Goal: Use online tool/utility: Utilize a website feature to perform a specific function

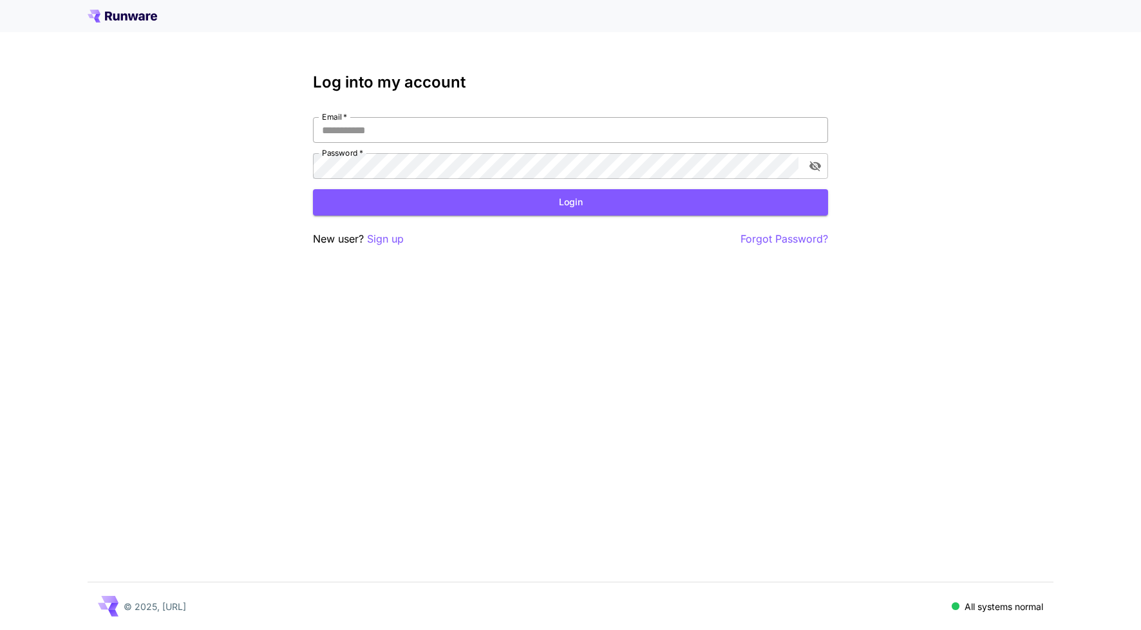
click at [411, 135] on input "Email   *" at bounding box center [570, 130] width 515 height 26
type input "**********"
click at [618, 193] on button "Login" at bounding box center [570, 202] width 515 height 26
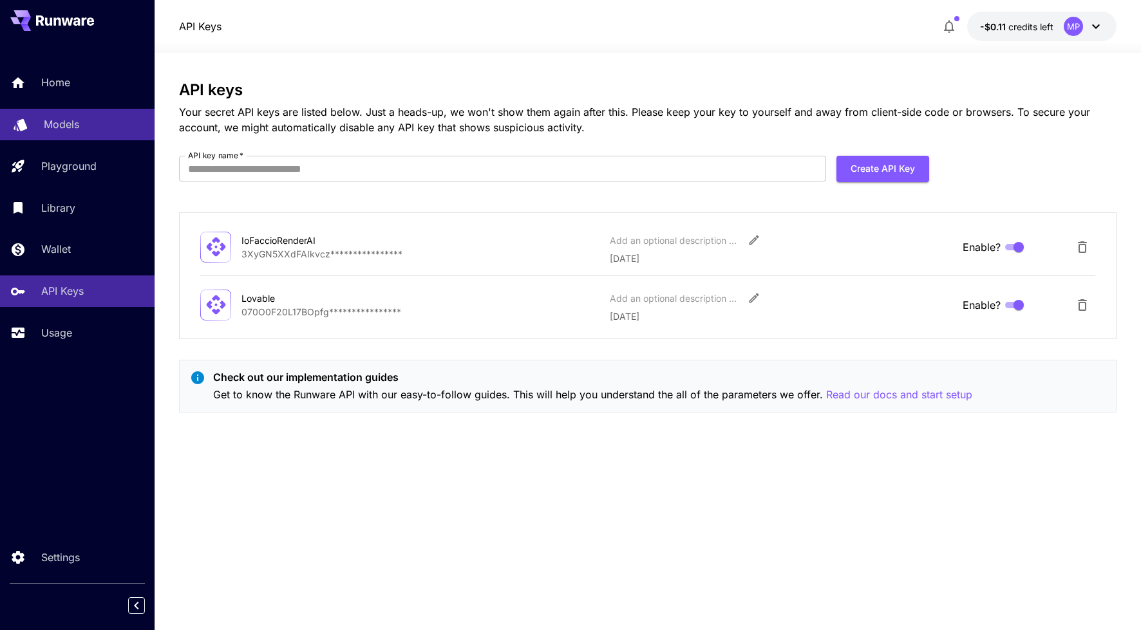
click at [48, 127] on p "Models" at bounding box center [61, 124] width 35 height 15
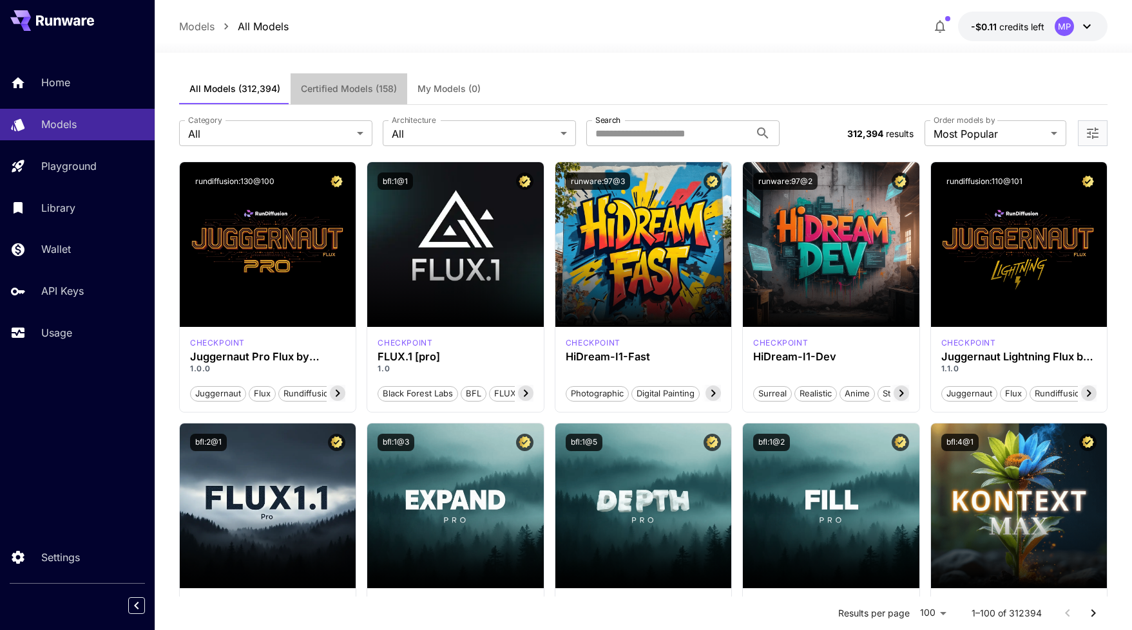
click at [348, 86] on span "Certified Models (158)" at bounding box center [349, 89] width 96 height 12
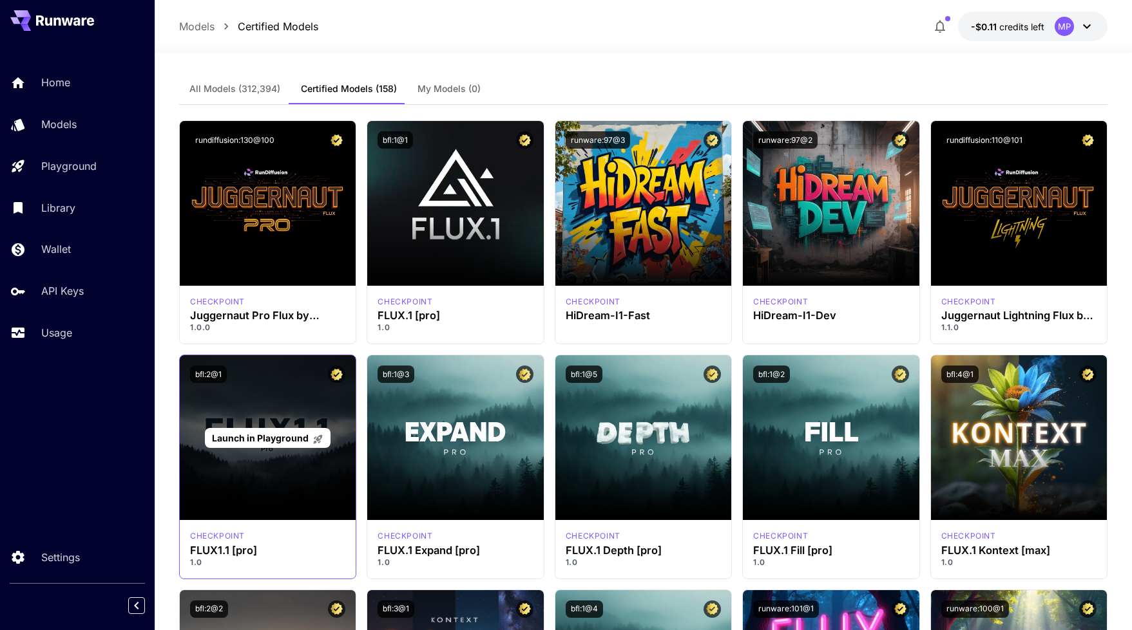
click at [281, 437] on span "Launch in Playground" at bounding box center [260, 438] width 97 height 11
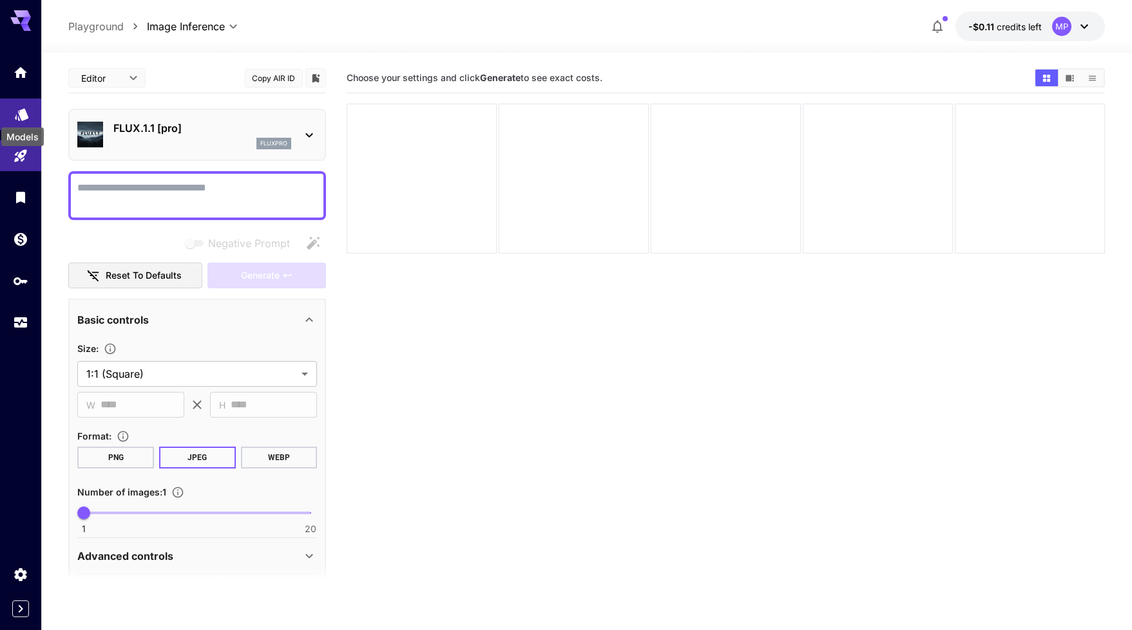
click at [28, 112] on icon "Models" at bounding box center [22, 113] width 14 height 12
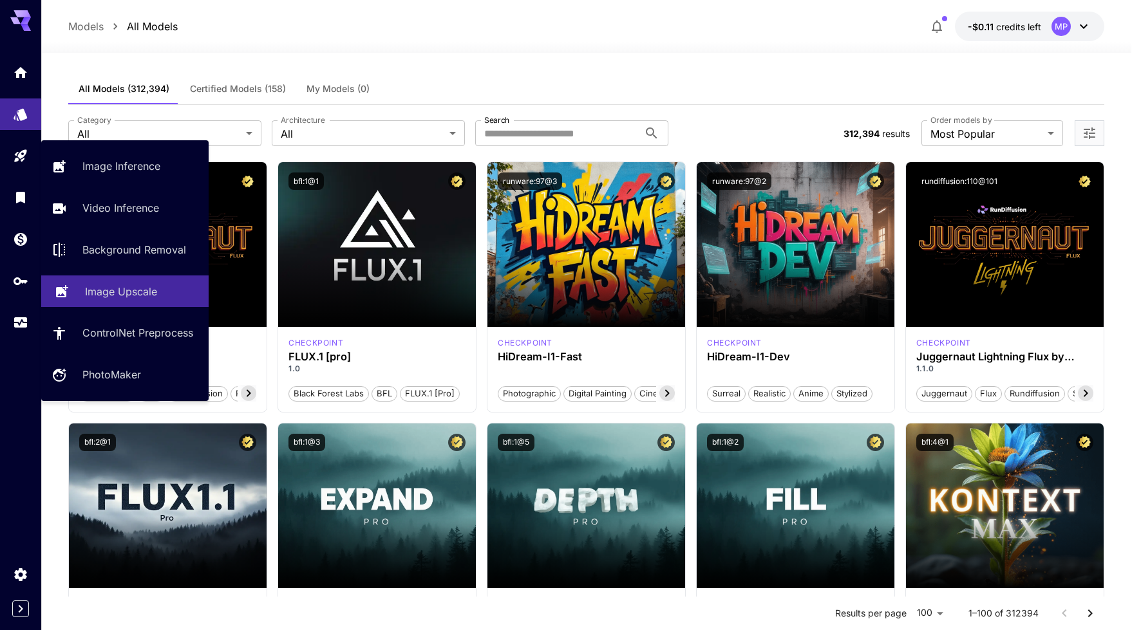
click at [119, 296] on p "Image Upscale" at bounding box center [121, 291] width 72 height 15
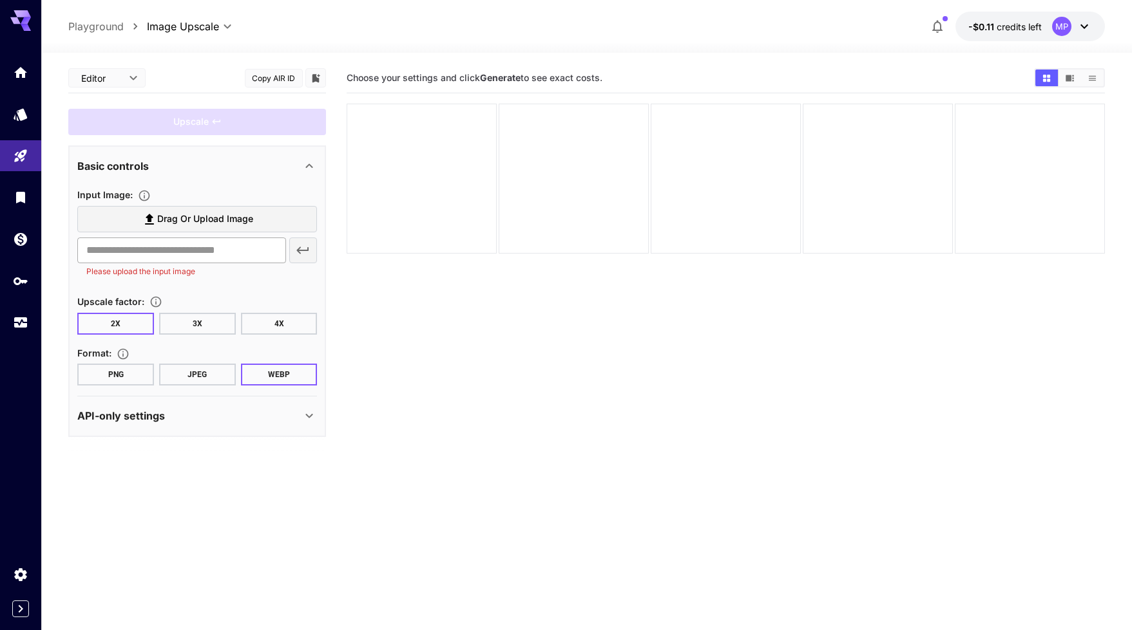
click at [242, 252] on input "text" at bounding box center [181, 251] width 208 height 26
click at [280, 221] on label "Drag or upload image" at bounding box center [197, 219] width 240 height 26
click at [0, 0] on input "Drag or upload image" at bounding box center [0, 0] width 0 height 0
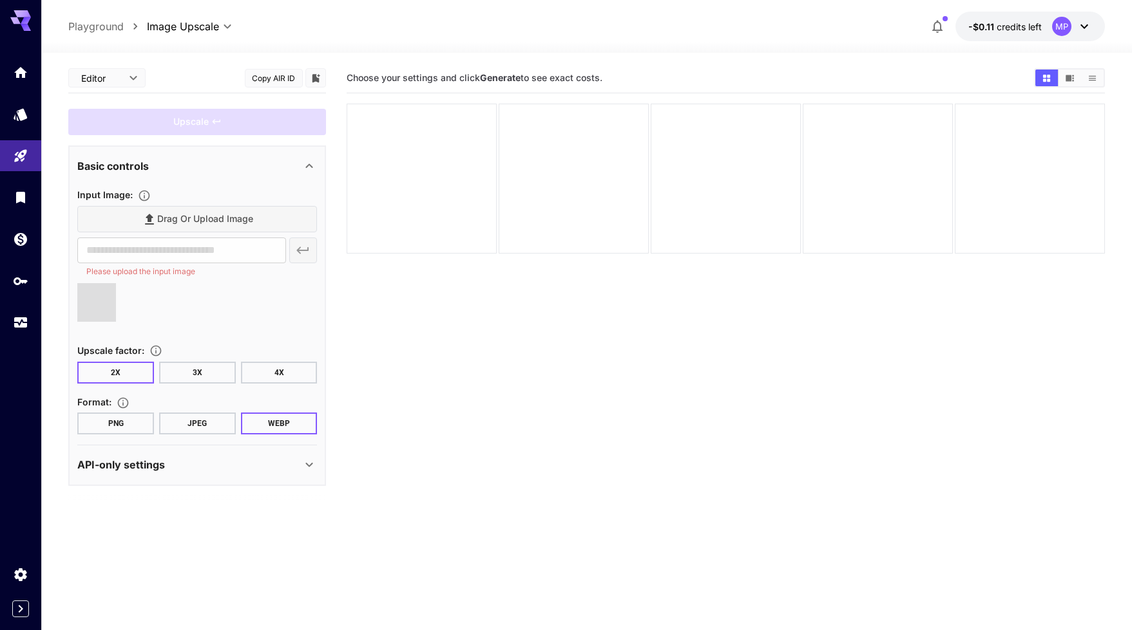
type input "**********"
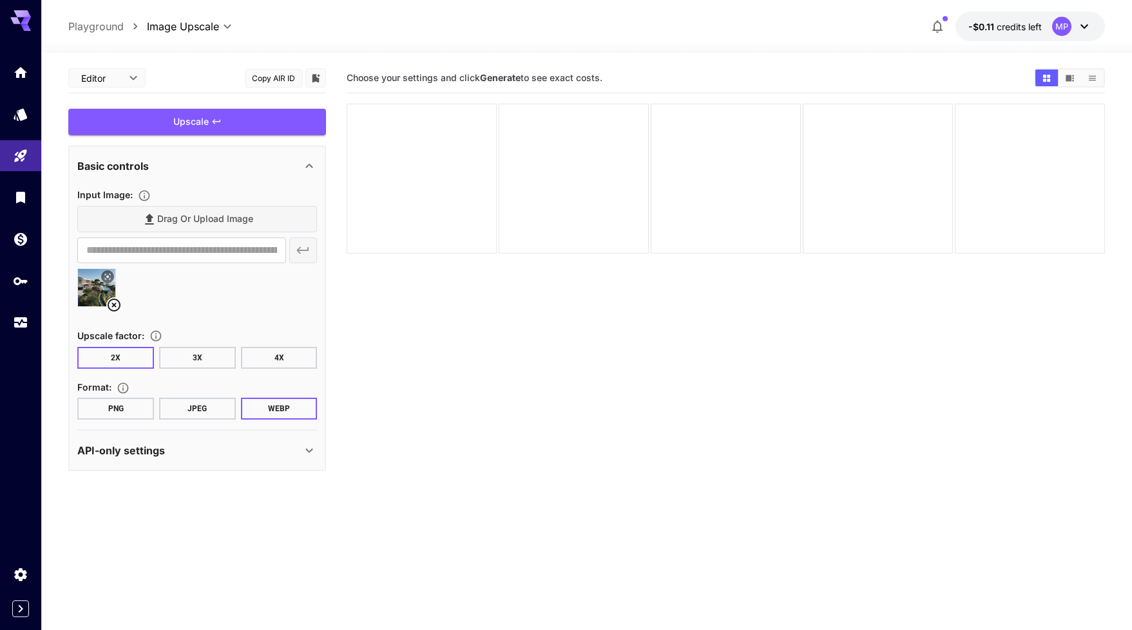
click at [205, 357] on button "3X" at bounding box center [197, 358] width 77 height 22
click at [108, 408] on button "PNG" at bounding box center [115, 409] width 77 height 22
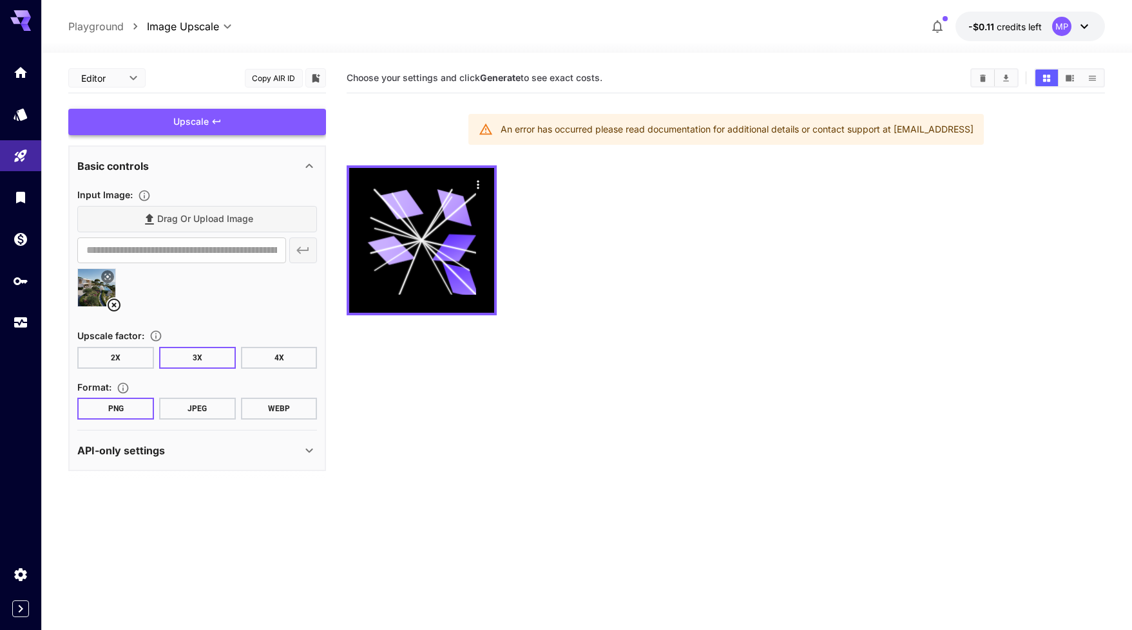
click at [203, 121] on span "Upscale" at bounding box center [190, 122] width 35 height 16
drag, startPoint x: 594, startPoint y: 128, endPoint x: 992, endPoint y: 162, distance: 400.1
click at [990, 156] on section "Choose your settings and click Generate to see exact costs. An error has occurr…" at bounding box center [724, 378] width 757 height 630
drag, startPoint x: 1002, startPoint y: 227, endPoint x: 965, endPoint y: 236, distance: 37.8
click at [1002, 227] on div at bounding box center [724, 241] width 757 height 150
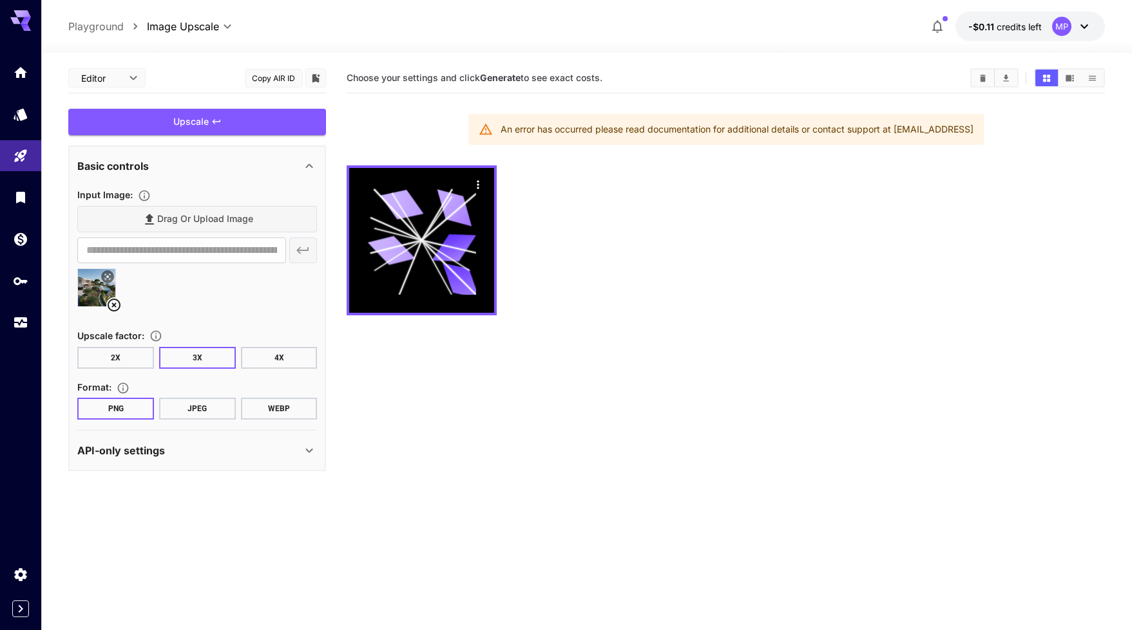
click at [1086, 21] on icon at bounding box center [1083, 26] width 15 height 15
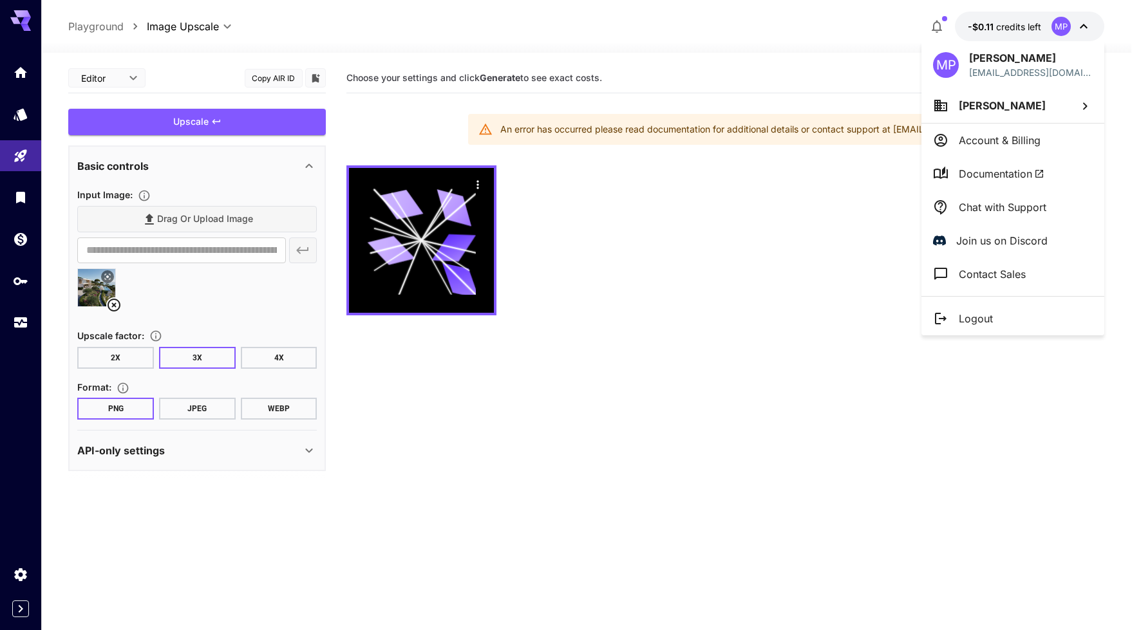
click at [996, 22] on div at bounding box center [570, 315] width 1141 height 630
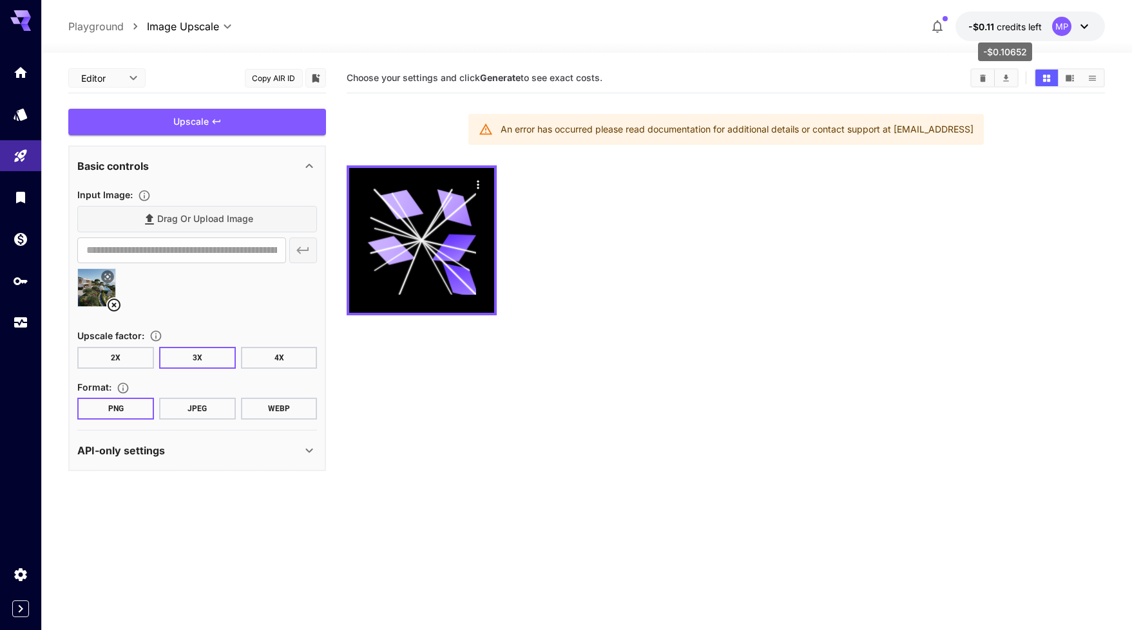
click at [1007, 31] on span "credits left" at bounding box center [1018, 26] width 45 height 11
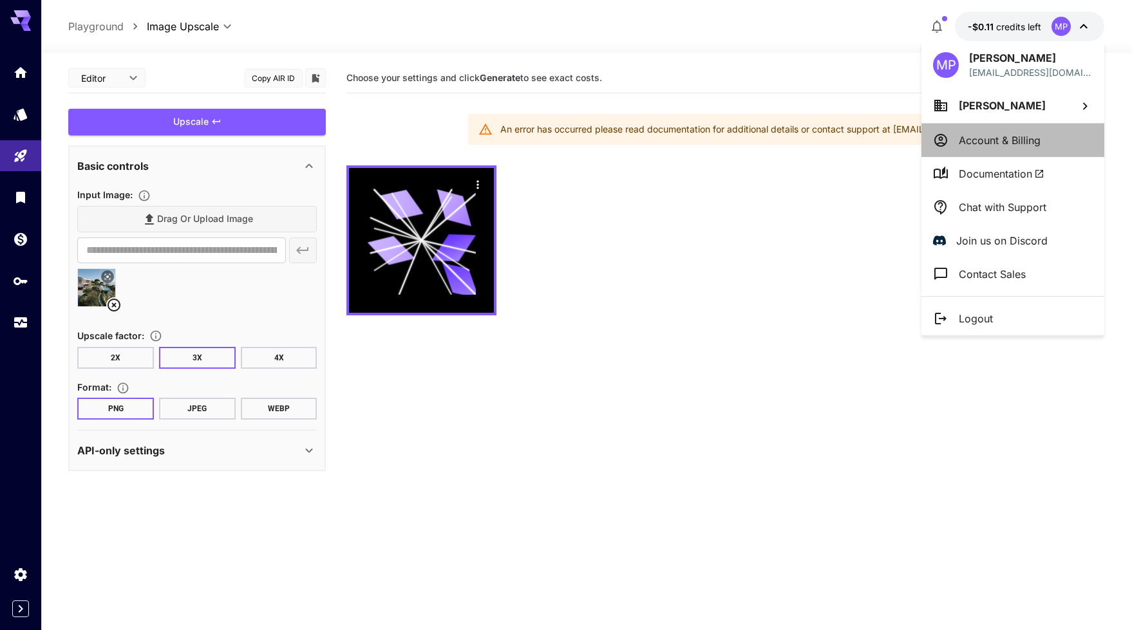
click at [1016, 147] on p "Account & Billing" at bounding box center [1000, 140] width 82 height 15
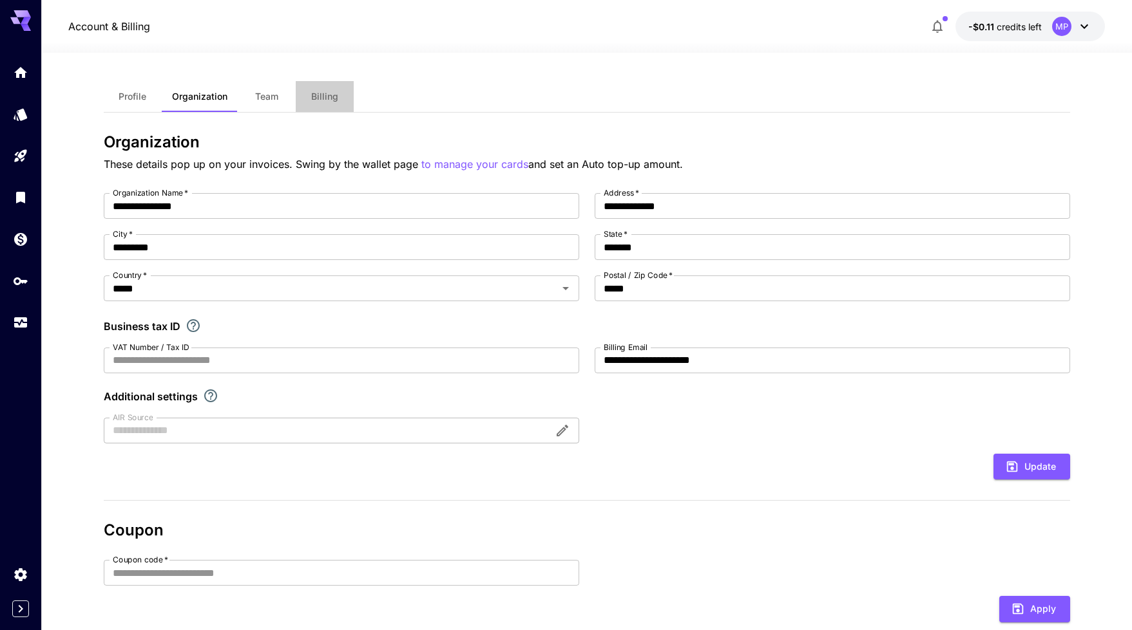
click at [307, 95] on button "Billing" at bounding box center [325, 96] width 58 height 31
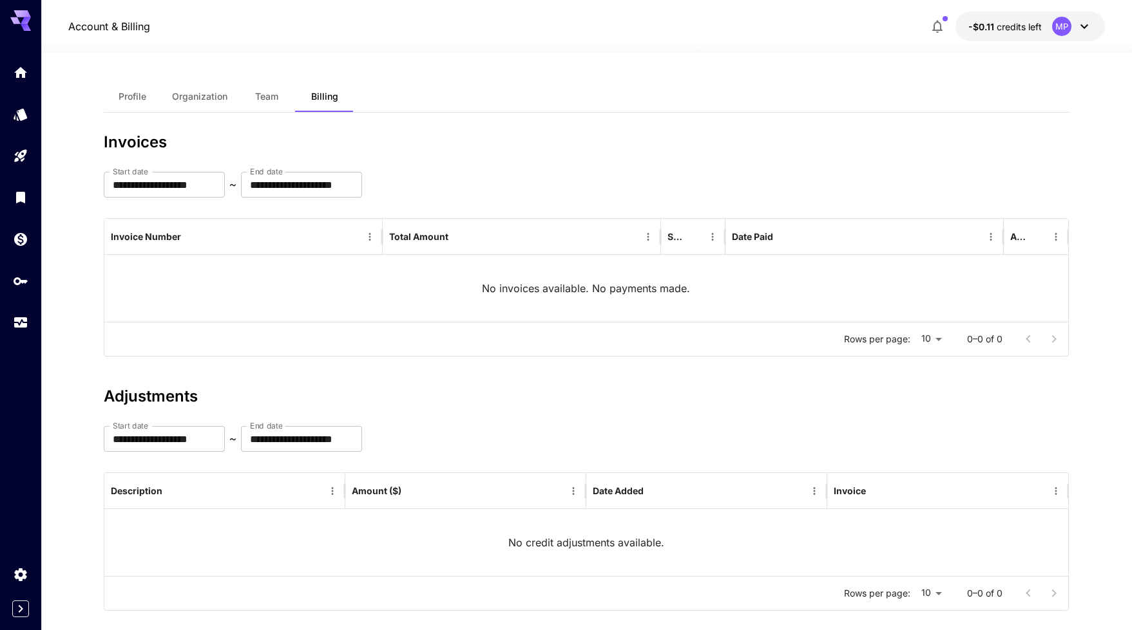
scroll to position [19, 0]
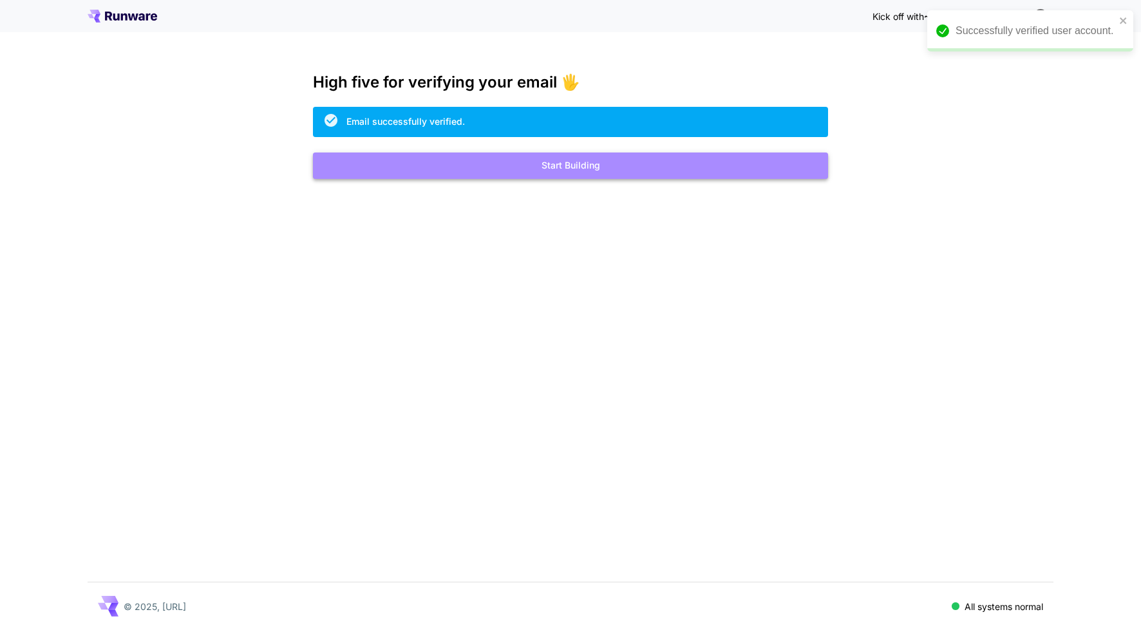
click at [567, 166] on button "Start Building" at bounding box center [570, 166] width 515 height 26
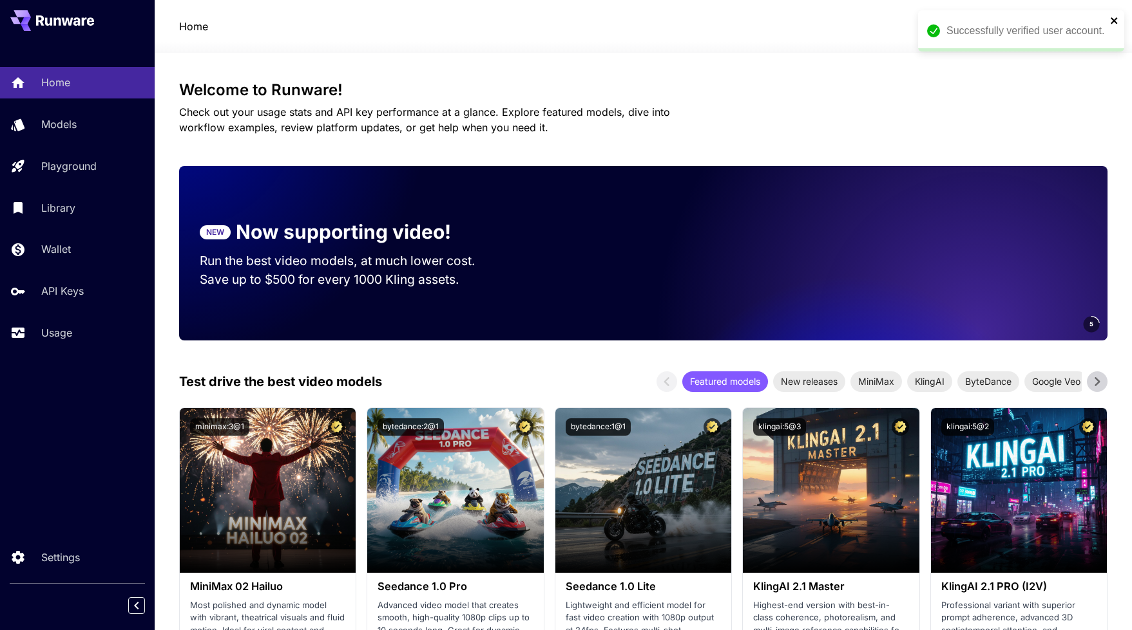
click at [1114, 19] on icon "close" at bounding box center [1113, 20] width 6 height 6
